Goal: Information Seeking & Learning: Learn about a topic

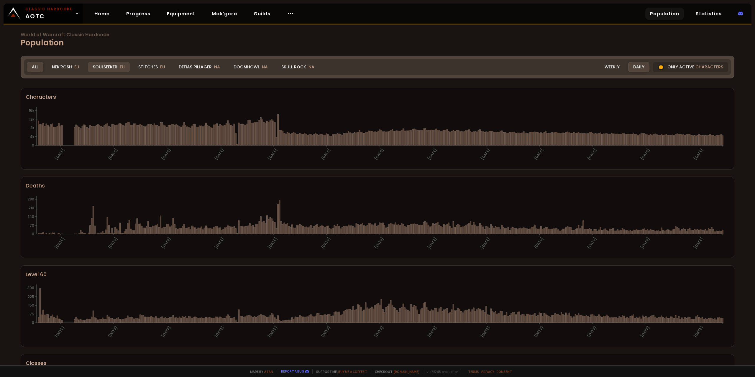
click at [119, 65] on div "Soulseeker EU" at bounding box center [109, 67] width 42 height 10
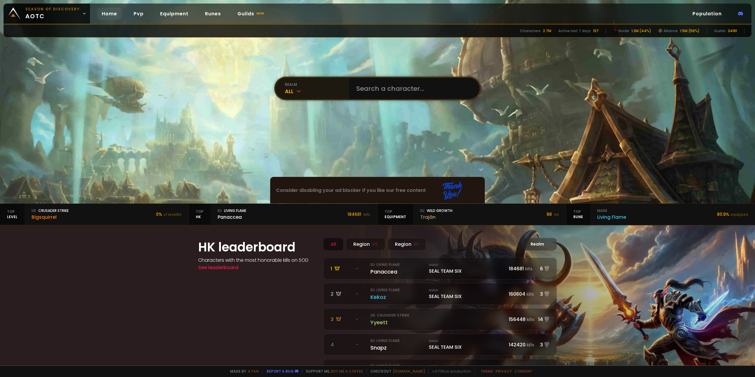
click at [305, 90] on div "All" at bounding box center [317, 91] width 64 height 8
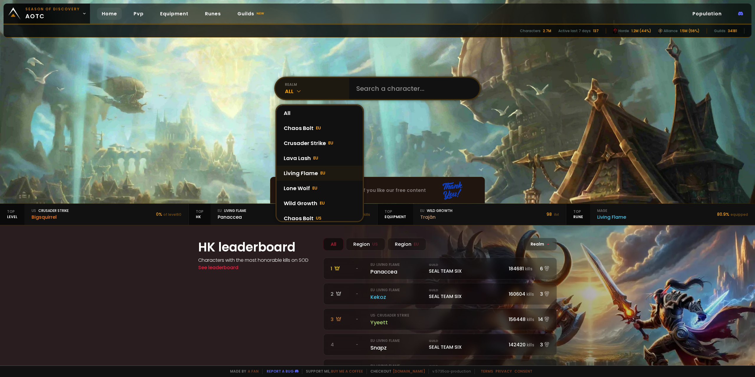
click at [308, 176] on div "Living Flame EU" at bounding box center [320, 173] width 86 height 15
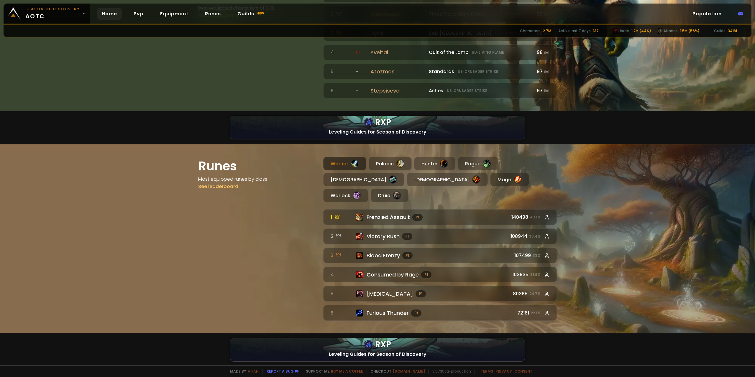
scroll to position [502, 0]
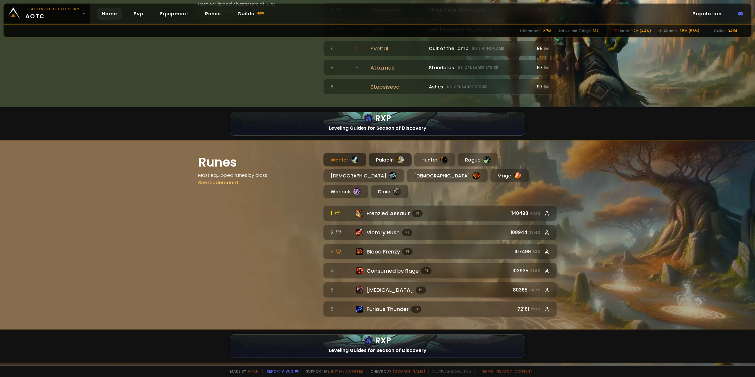
click at [382, 158] on div "Paladin" at bounding box center [390, 160] width 43 height 14
click at [407, 177] on div "Shaman" at bounding box center [447, 176] width 81 height 14
